Goal: Information Seeking & Learning: Learn about a topic

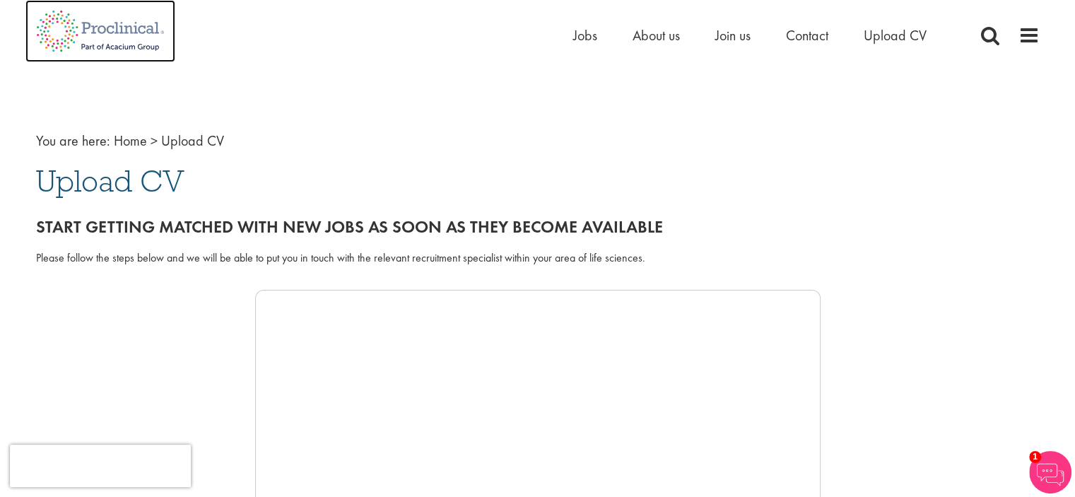
click at [132, 33] on img at bounding box center [100, 31] width 150 height 62
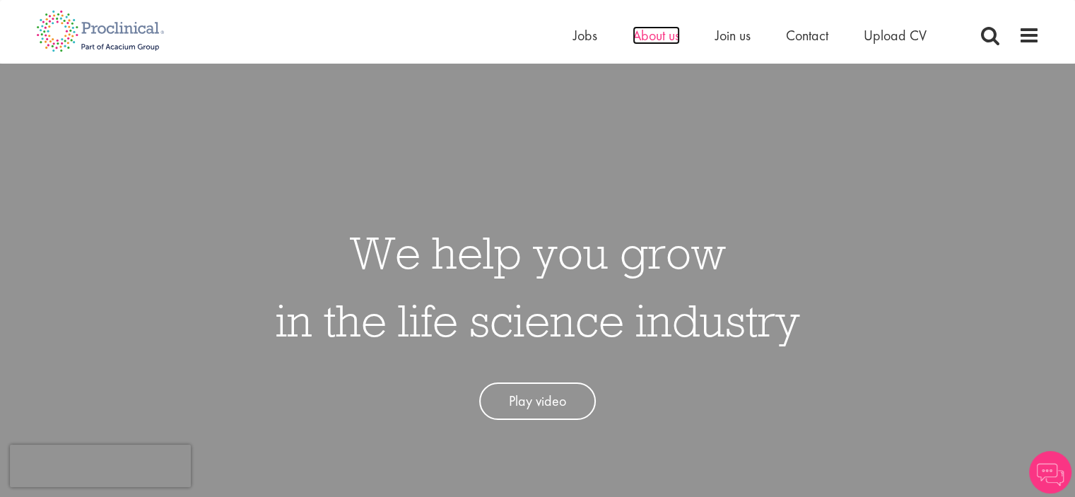
click at [659, 39] on span "About us" at bounding box center [656, 35] width 47 height 18
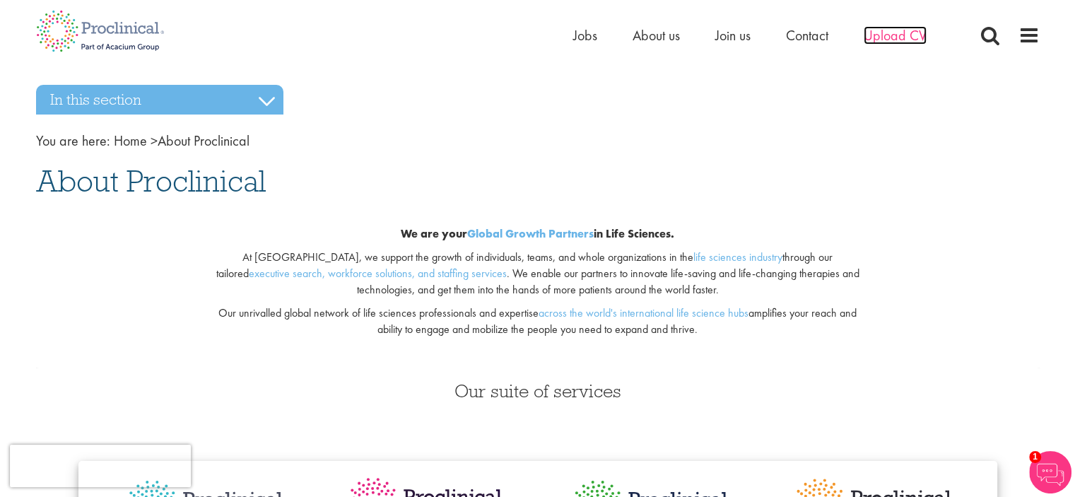
click at [905, 36] on span "Upload CV" at bounding box center [895, 35] width 63 height 18
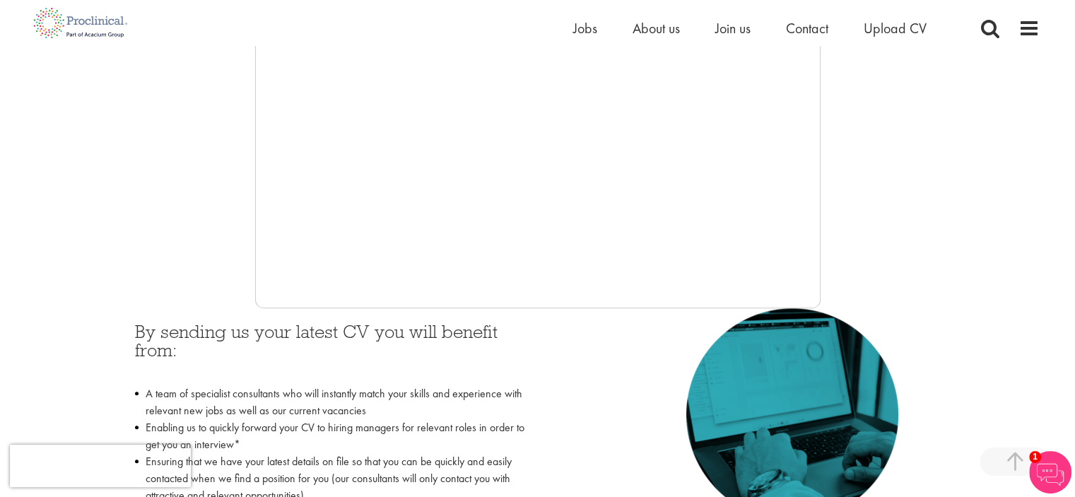
scroll to position [530, 0]
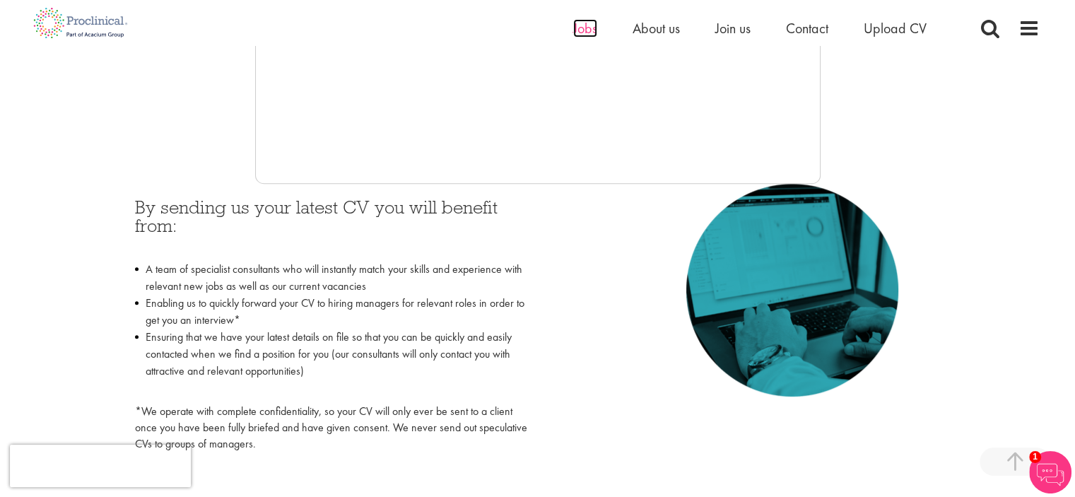
click at [584, 29] on span "Jobs" at bounding box center [585, 28] width 24 height 18
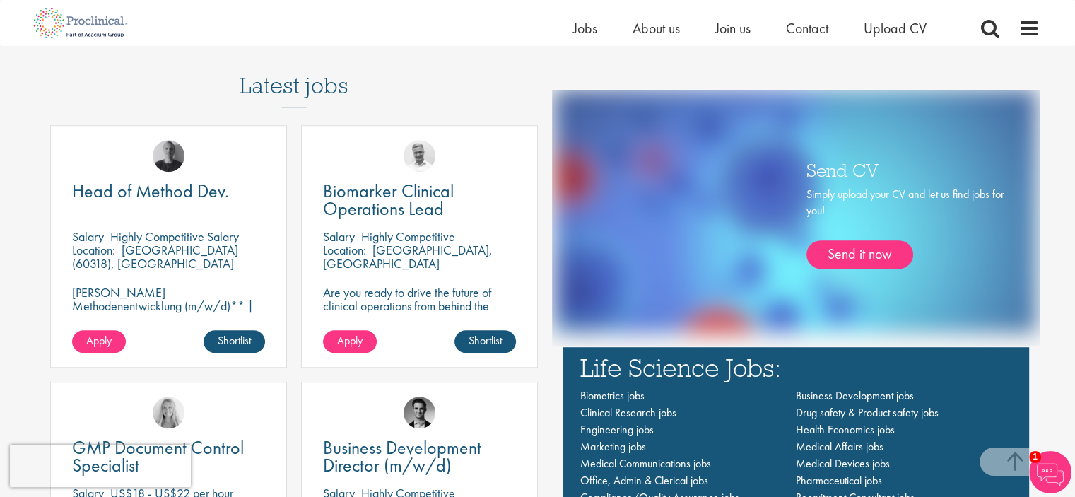
scroll to position [926, 0]
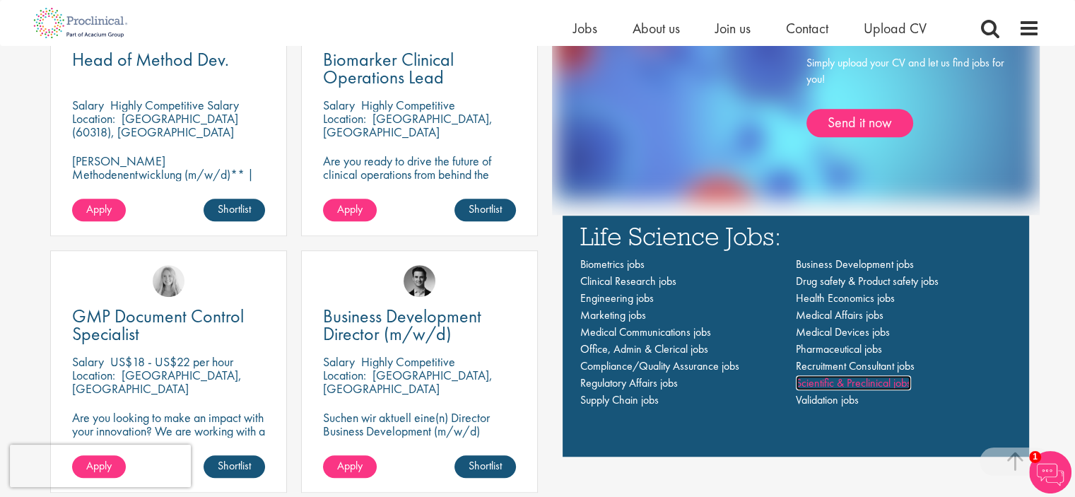
click at [855, 385] on span "Scientific & Preclinical jobs" at bounding box center [853, 382] width 115 height 15
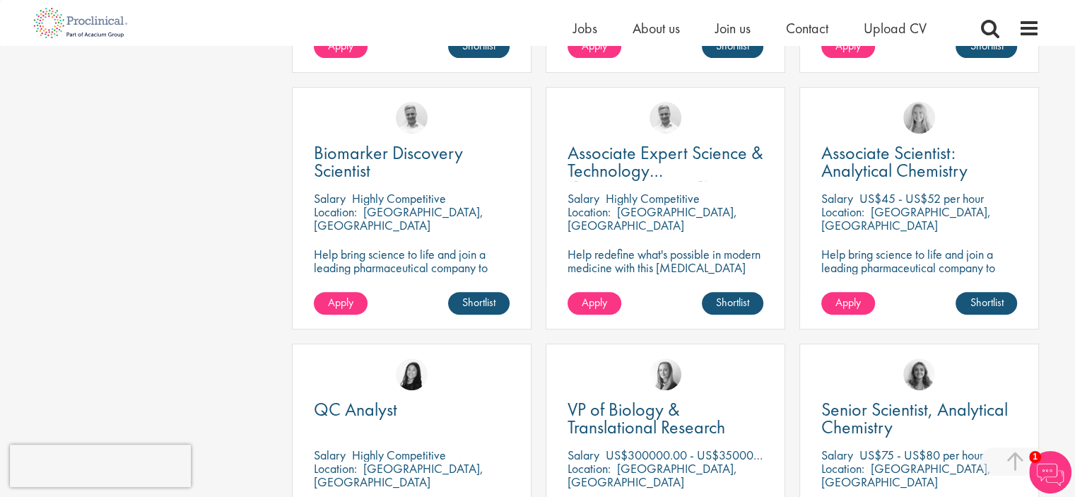
scroll to position [531, 0]
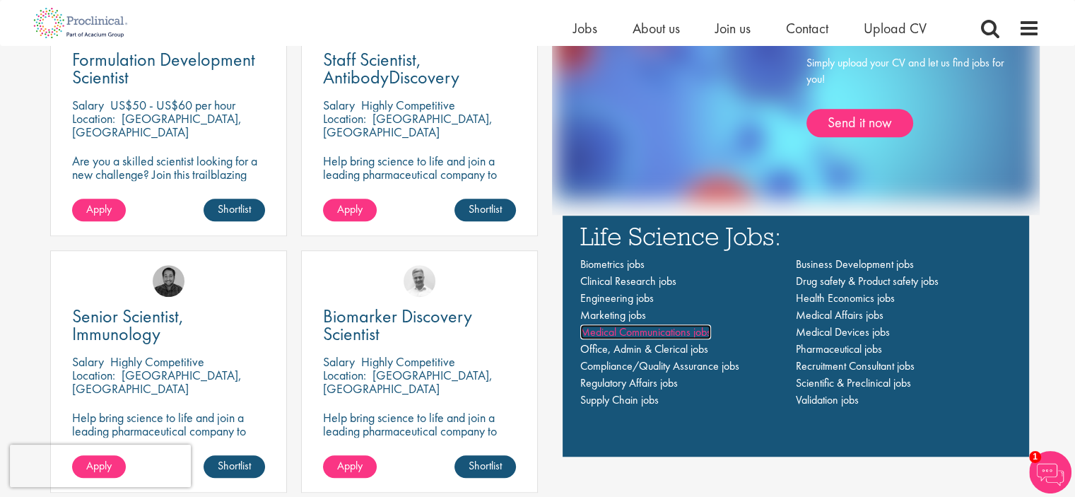
click at [698, 334] on span "Medical Communications jobs" at bounding box center [645, 331] width 131 height 15
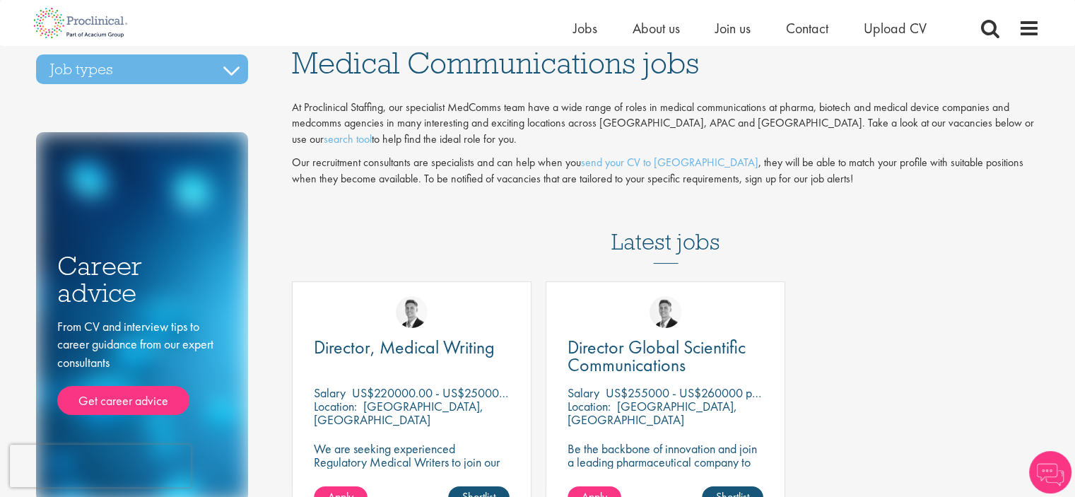
scroll to position [14, 0]
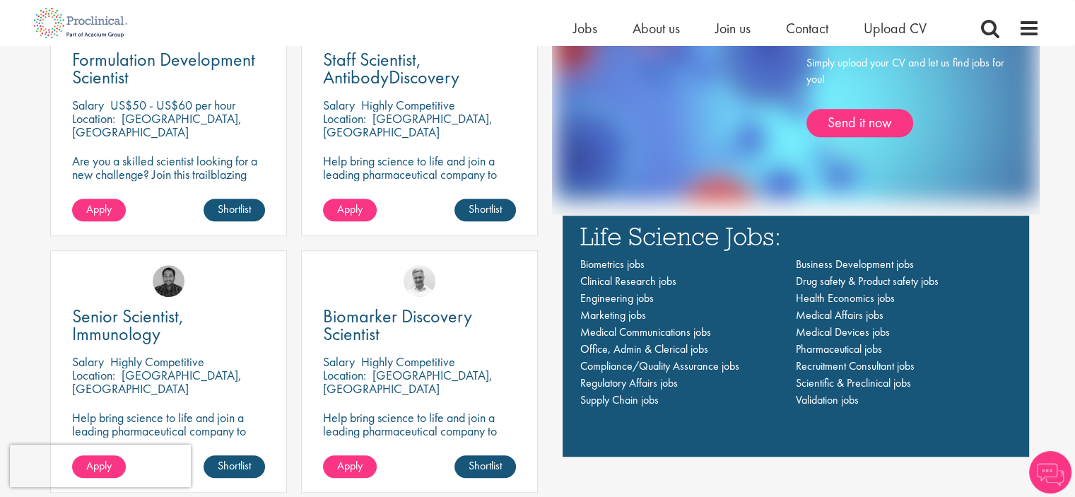
scroll to position [926, 0]
click at [836, 353] on span "Pharmaceutical jobs" at bounding box center [839, 348] width 86 height 15
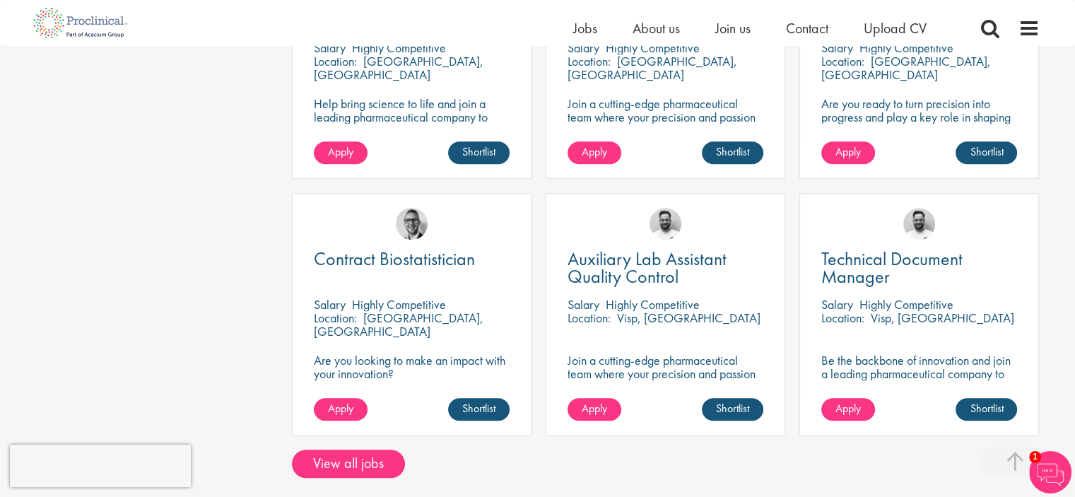
scroll to position [930, 0]
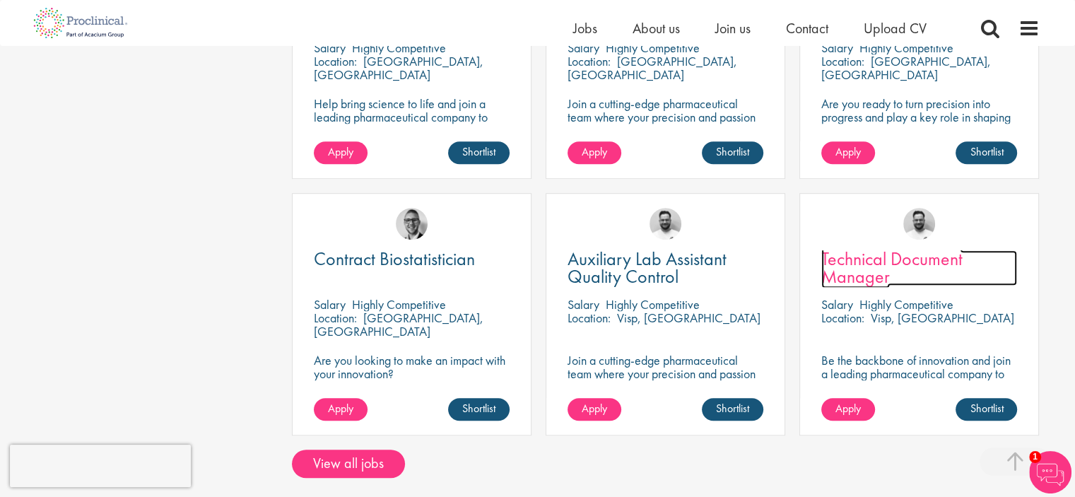
click at [861, 271] on span "Technical Document Manager" at bounding box center [891, 268] width 141 height 42
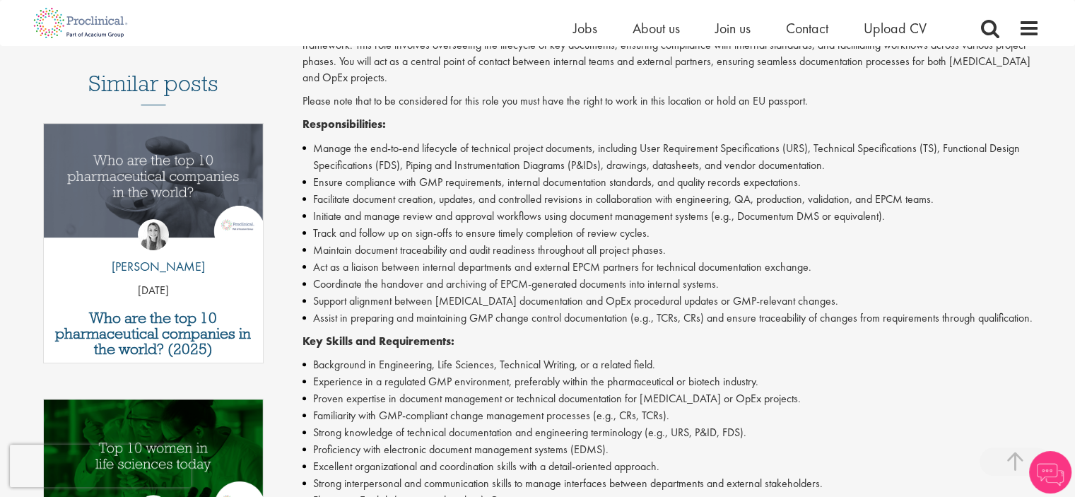
scroll to position [392, 0]
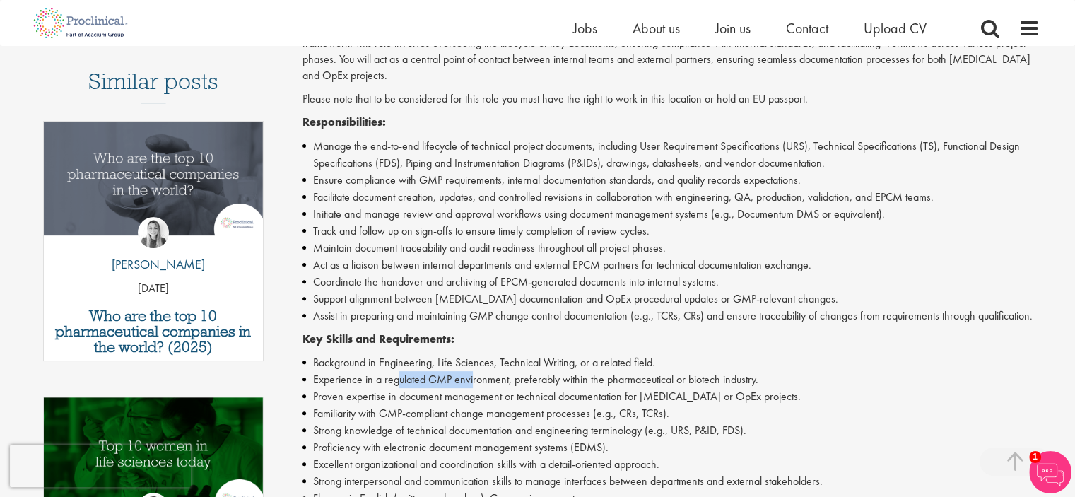
drag, startPoint x: 395, startPoint y: 381, endPoint x: 472, endPoint y: 387, distance: 77.2
click at [472, 387] on li "Experience in a regulated GMP environment, preferably within the pharmaceutical…" at bounding box center [670, 379] width 737 height 17
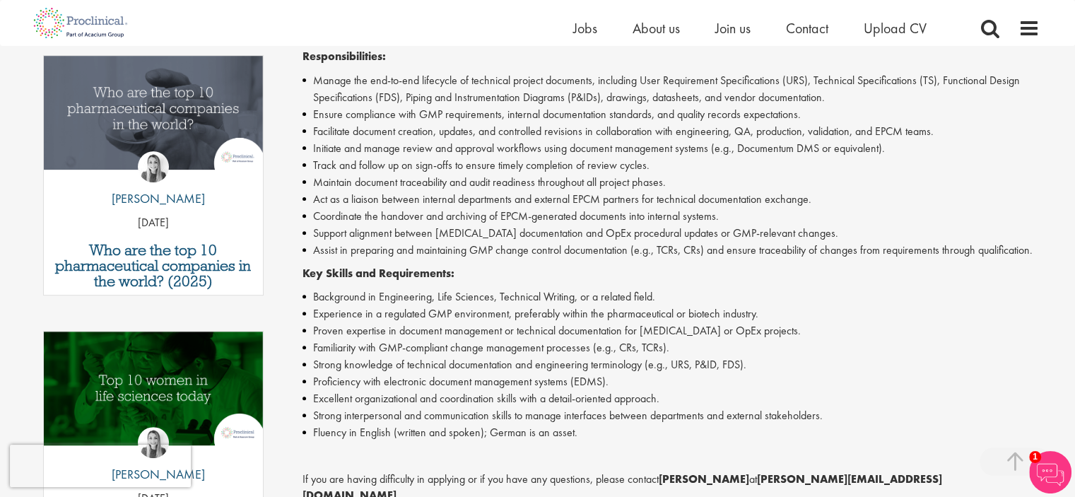
scroll to position [459, 0]
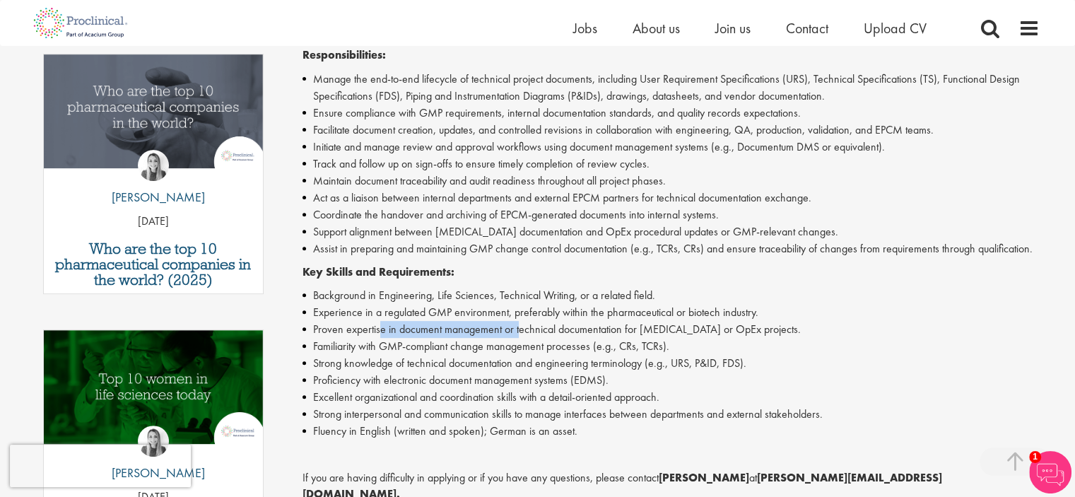
drag, startPoint x: 381, startPoint y: 327, endPoint x: 518, endPoint y: 333, distance: 137.2
click at [518, 333] on li "Proven expertise in document management or technical documentation for CapEx or…" at bounding box center [670, 329] width 737 height 17
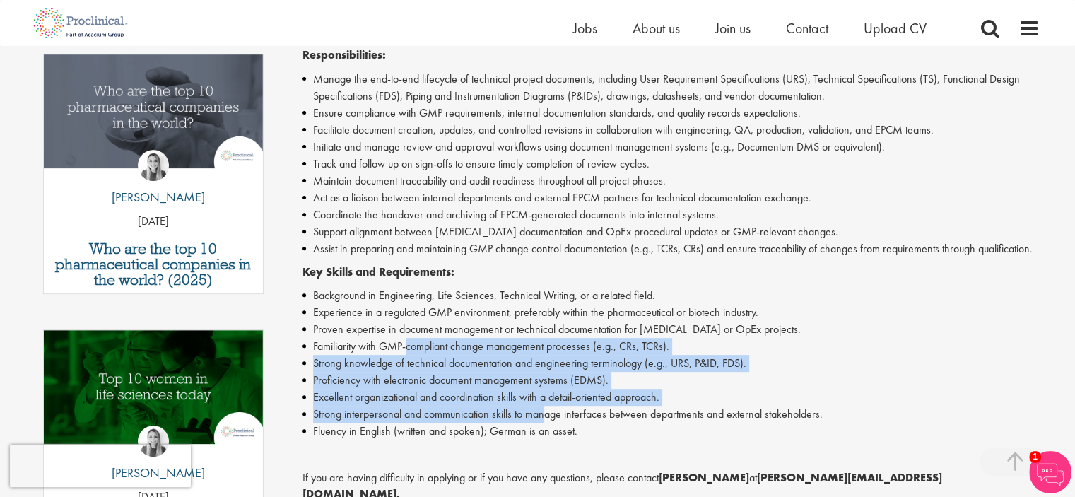
drag, startPoint x: 407, startPoint y: 344, endPoint x: 544, endPoint y: 419, distance: 156.2
click at [544, 419] on ul "Background in Engineering, Life Sciences, Technical Writing, or a related field…" at bounding box center [670, 363] width 737 height 153
click at [544, 419] on li "Strong interpersonal and communication skills to manage interfaces between depa…" at bounding box center [670, 414] width 737 height 17
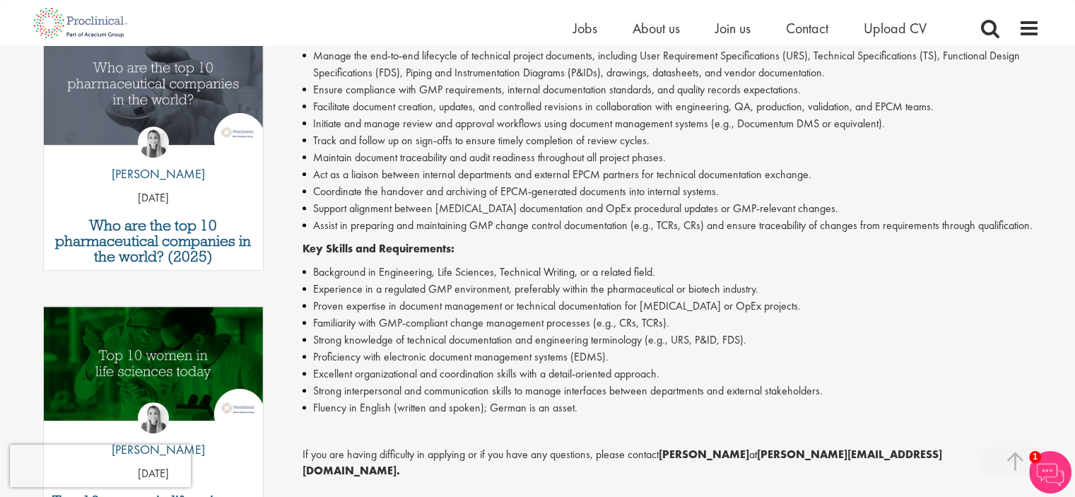
scroll to position [483, 0]
drag, startPoint x: 440, startPoint y: 401, endPoint x: 553, endPoint y: 415, distance: 113.9
click at [553, 415] on li "Fluency in English (written and spoken); German is an asset." at bounding box center [670, 407] width 737 height 17
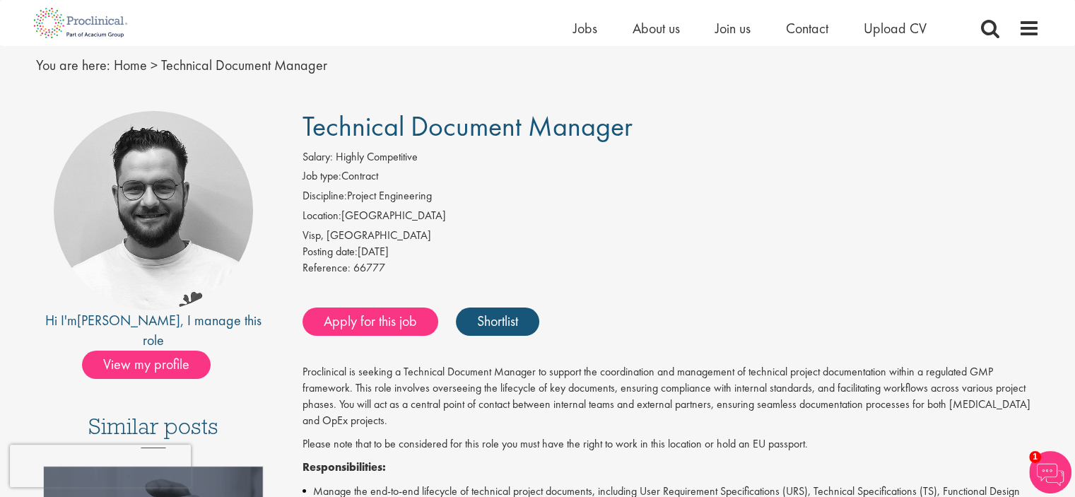
scroll to position [0, 0]
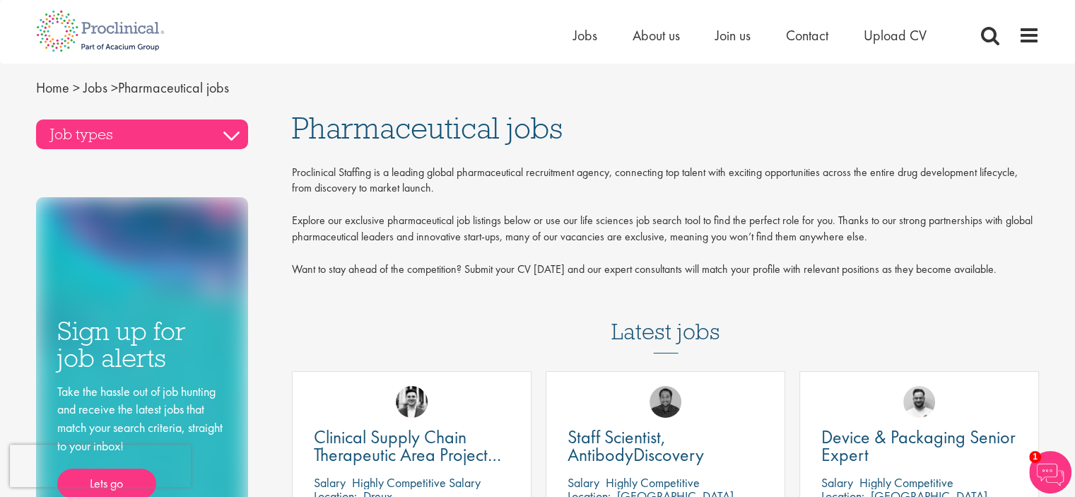
click at [237, 131] on h3 "Job types" at bounding box center [142, 134] width 212 height 30
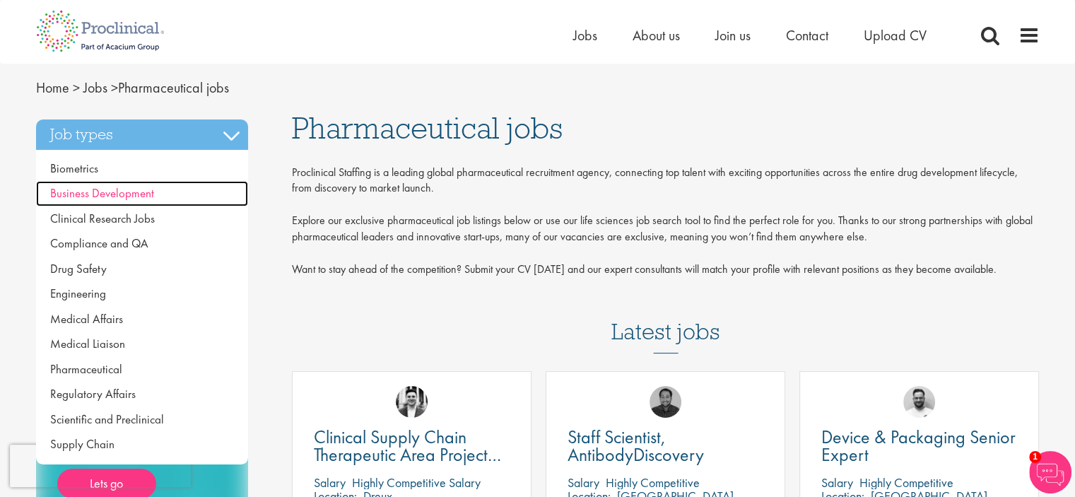
click at [90, 189] on span "Business Development" at bounding box center [102, 193] width 104 height 16
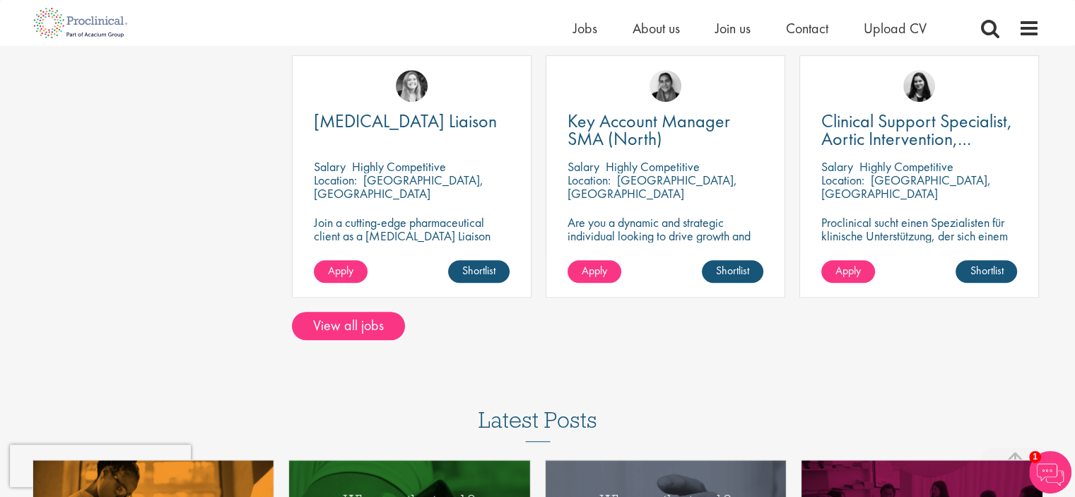
scroll to position [1043, 0]
click at [336, 330] on link "View all jobs" at bounding box center [348, 326] width 113 height 28
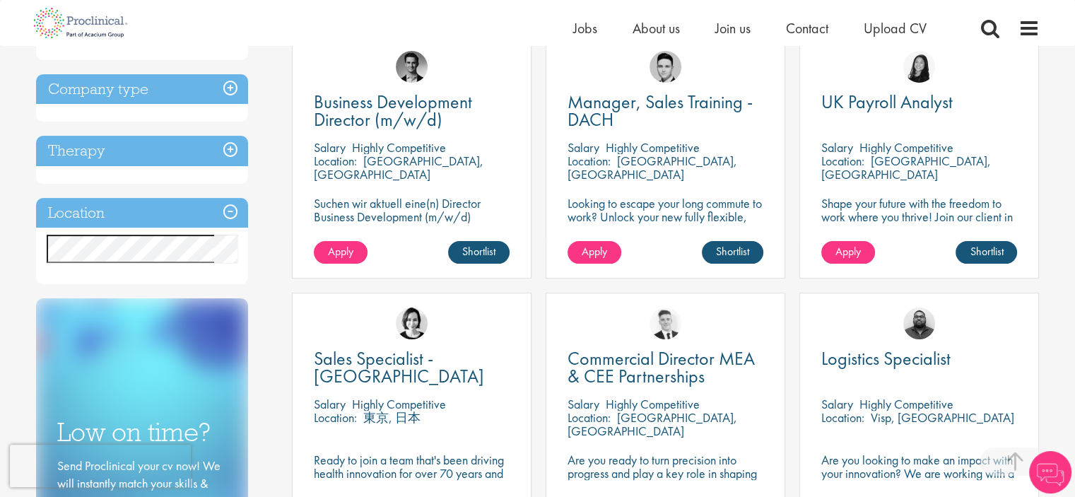
scroll to position [339, 0]
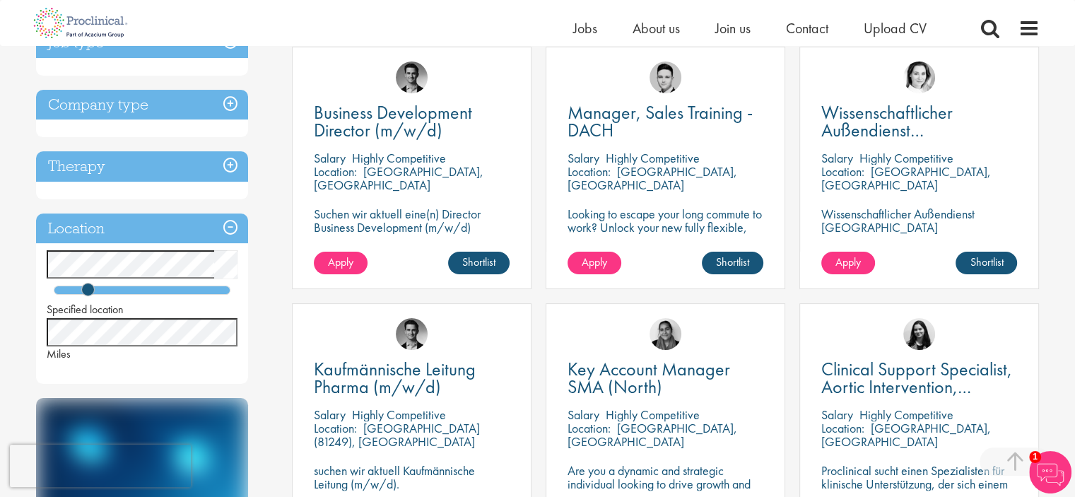
scroll to position [268, 0]
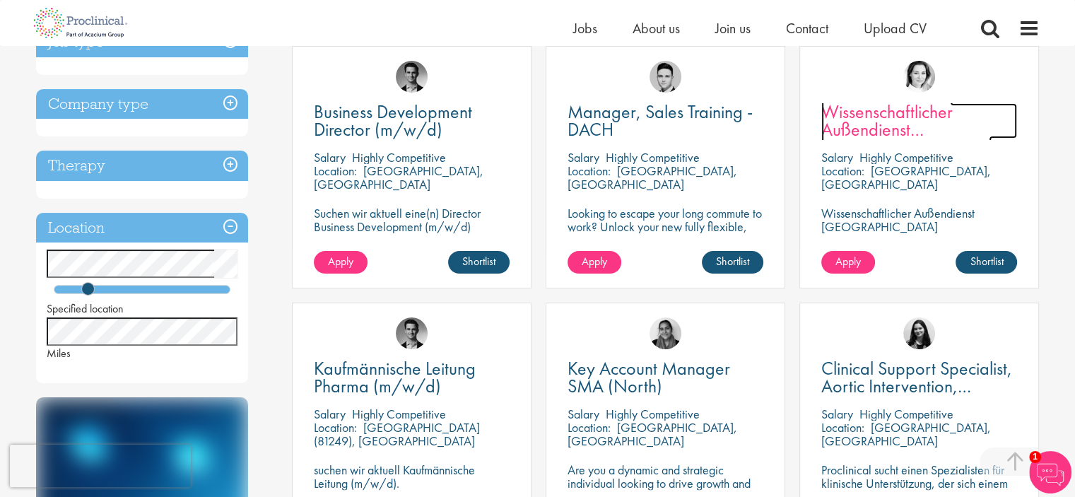
click at [862, 124] on span "Wissenschaftlicher Außendienst [GEOGRAPHIC_DATA]" at bounding box center [906, 129] width 170 height 59
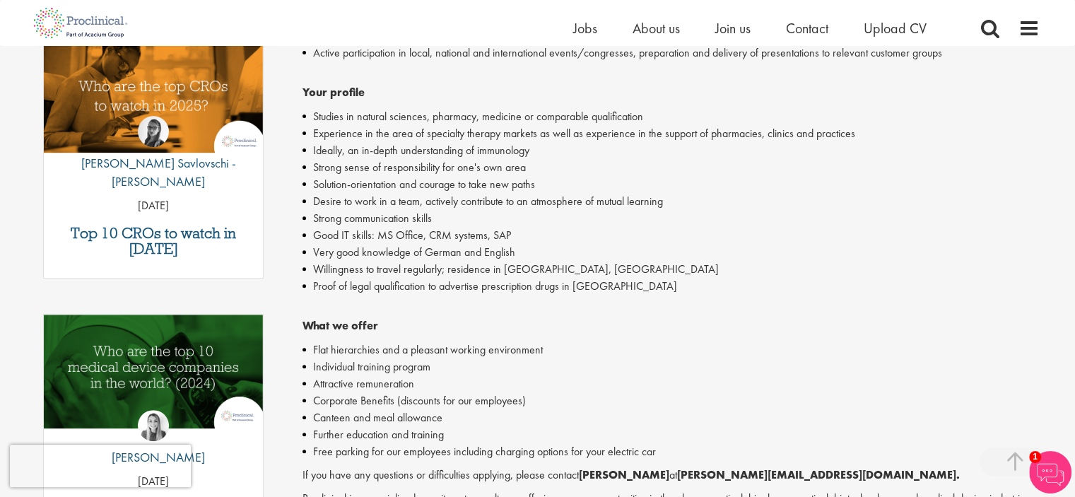
scroll to position [471, 0]
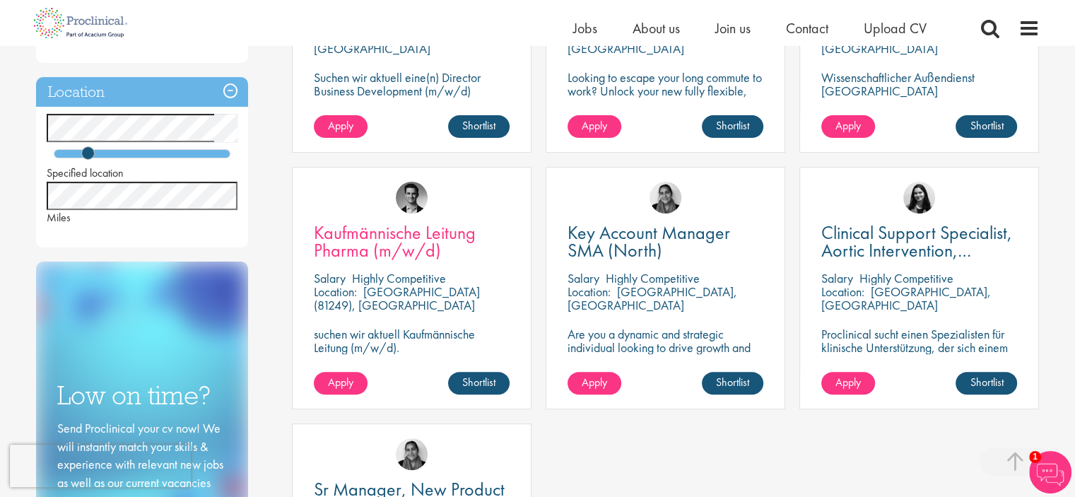
scroll to position [447, 0]
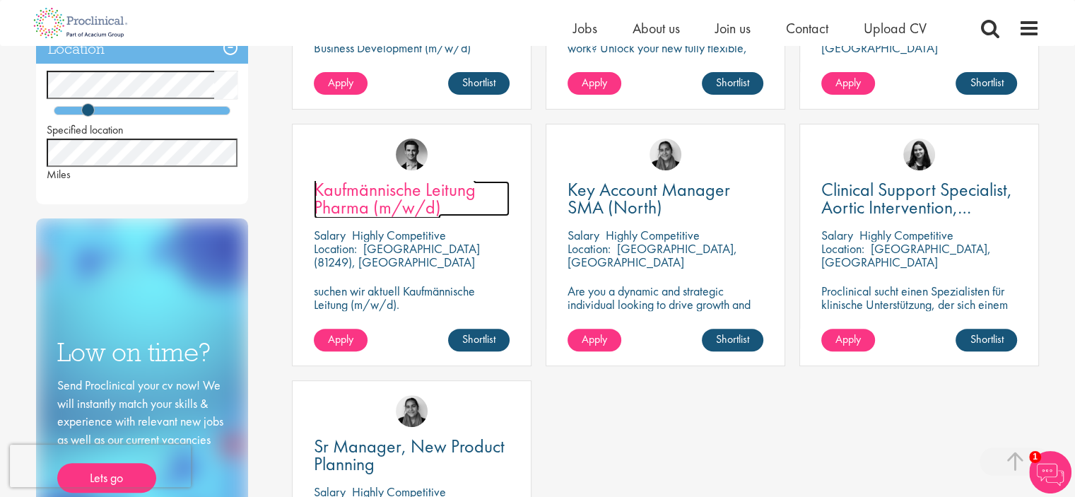
click at [359, 208] on span "Kaufmännische Leitung Pharma (m/w/d)" at bounding box center [395, 198] width 162 height 42
